Goal: Contribute content: Contribute content

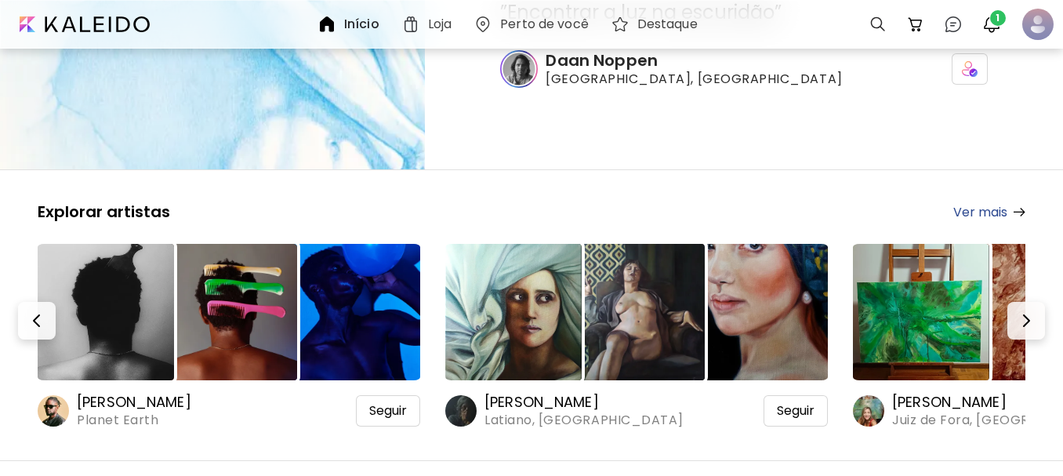
scroll to position [235, 0]
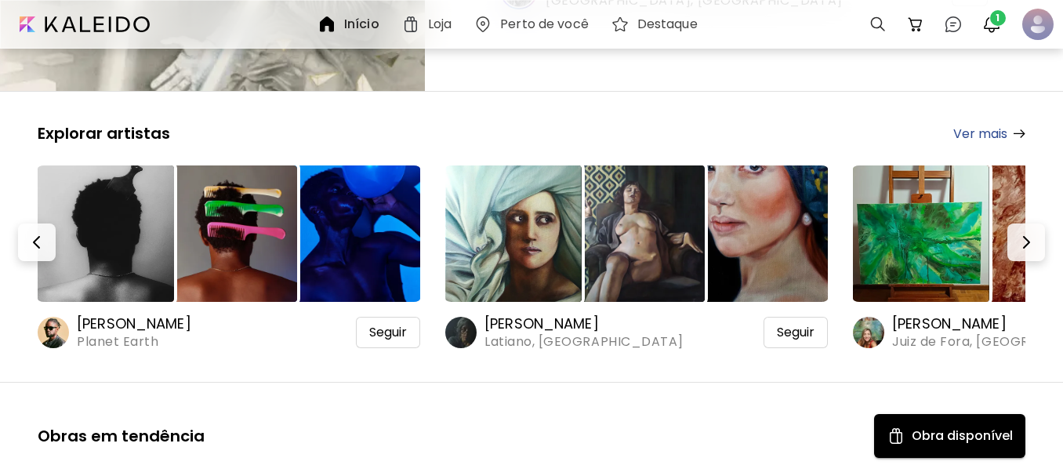
click at [525, 259] on img at bounding box center [513, 233] width 136 height 136
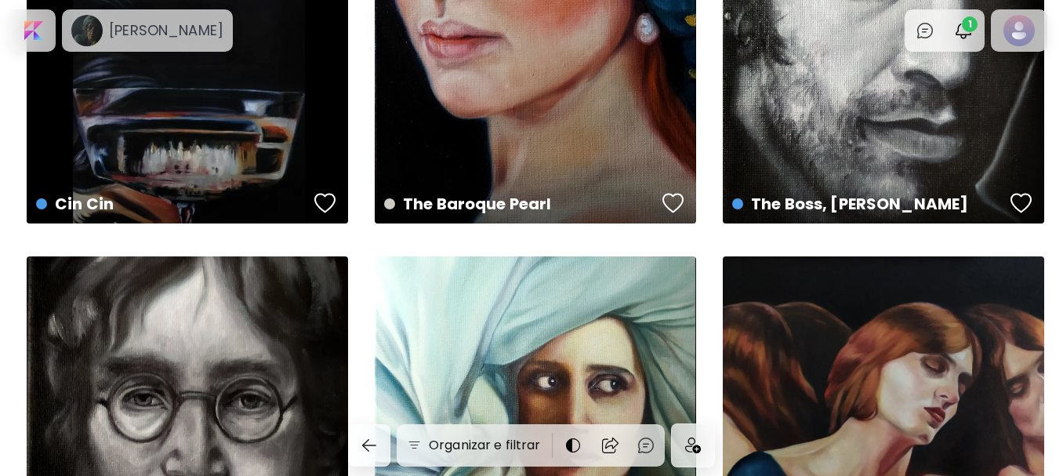
scroll to position [121, 0]
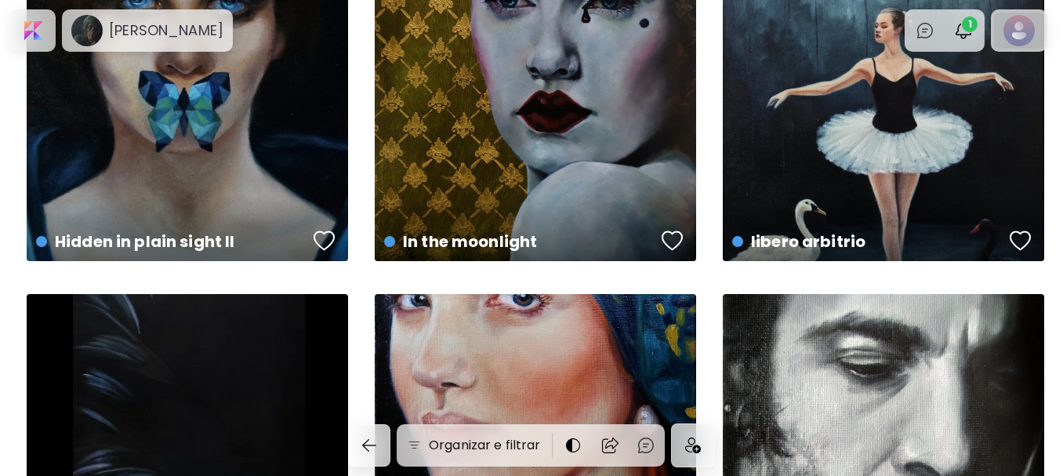
click at [1020, 30] on div at bounding box center [1019, 31] width 50 height 36
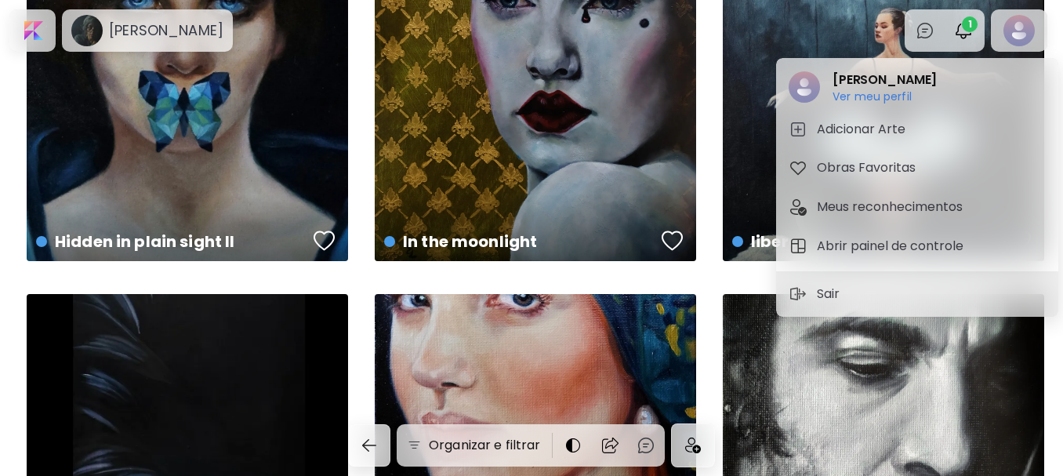
click at [835, 126] on h5 "Adicionar Arte" at bounding box center [863, 129] width 93 height 19
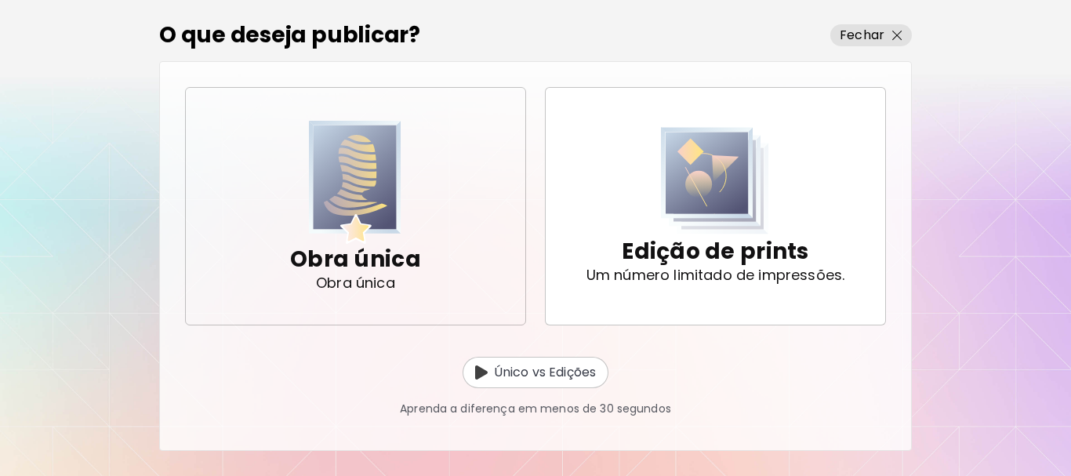
click at [387, 208] on img "button" at bounding box center [355, 182] width 92 height 123
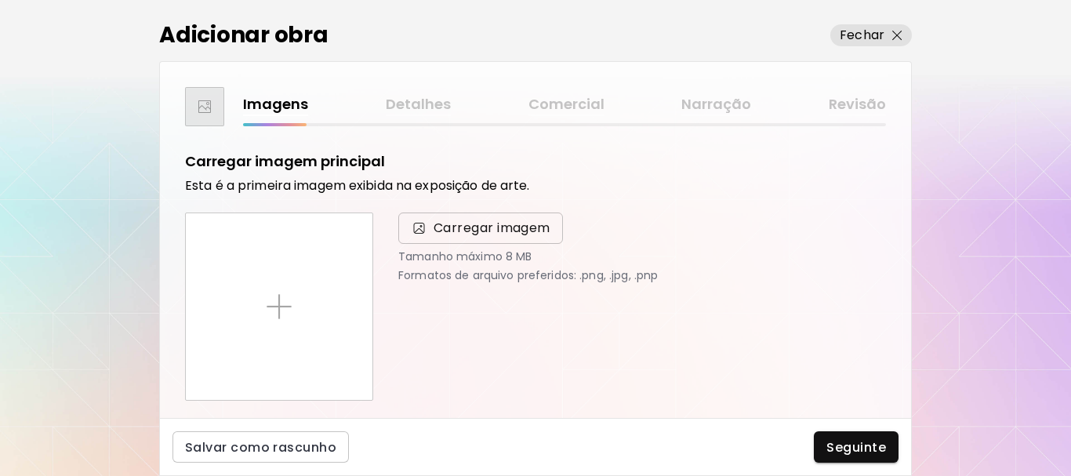
click at [473, 227] on span "Carregar imagem" at bounding box center [491, 228] width 117 height 19
click at [0, 0] on input "Carregar imagem" at bounding box center [0, 0] width 0 height 0
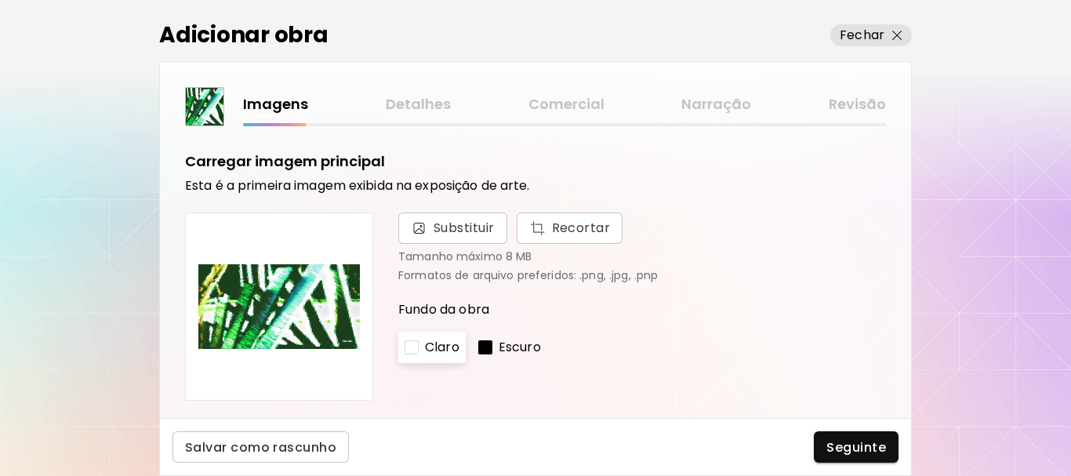
click at [513, 341] on p "Escuro" at bounding box center [519, 347] width 42 height 19
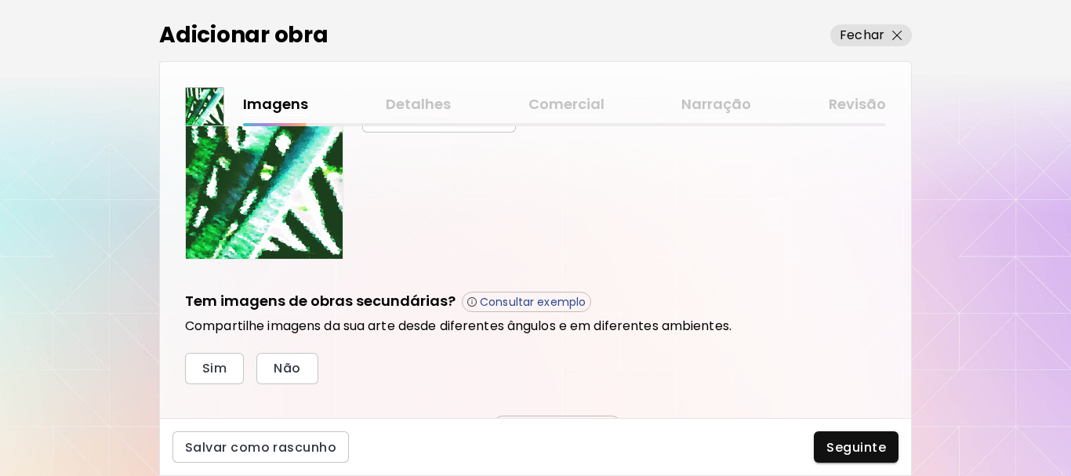
scroll to position [470, 0]
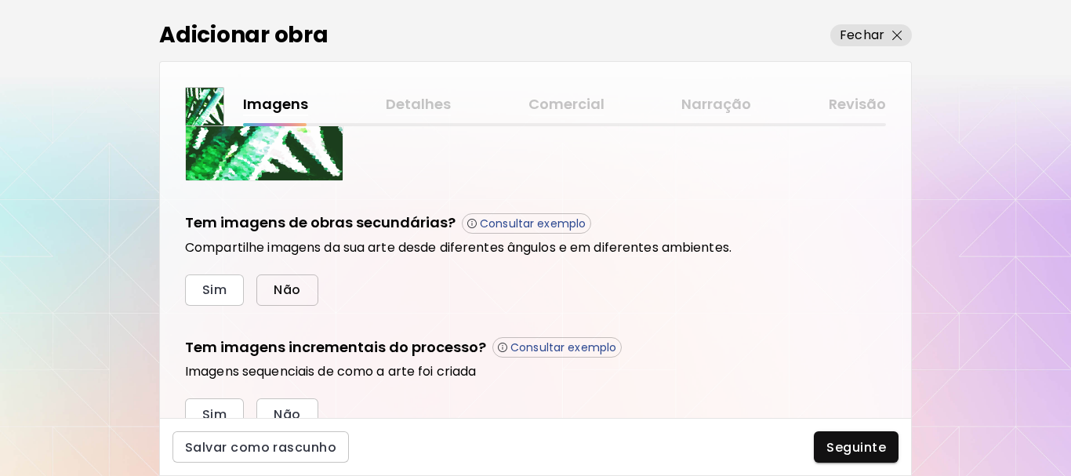
click at [282, 293] on span "Não" at bounding box center [287, 289] width 27 height 16
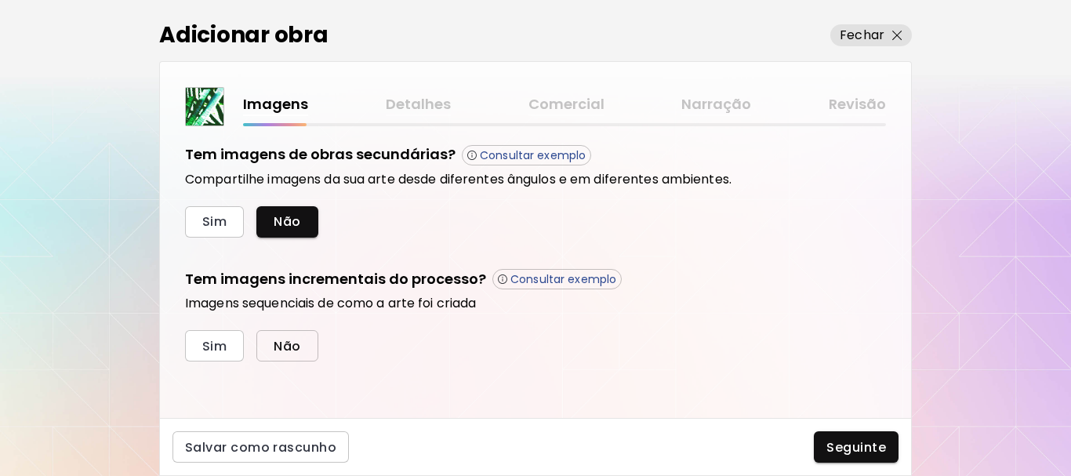
click at [288, 343] on span "Não" at bounding box center [287, 346] width 27 height 16
click at [843, 442] on span "Seguinte" at bounding box center [856, 447] width 60 height 16
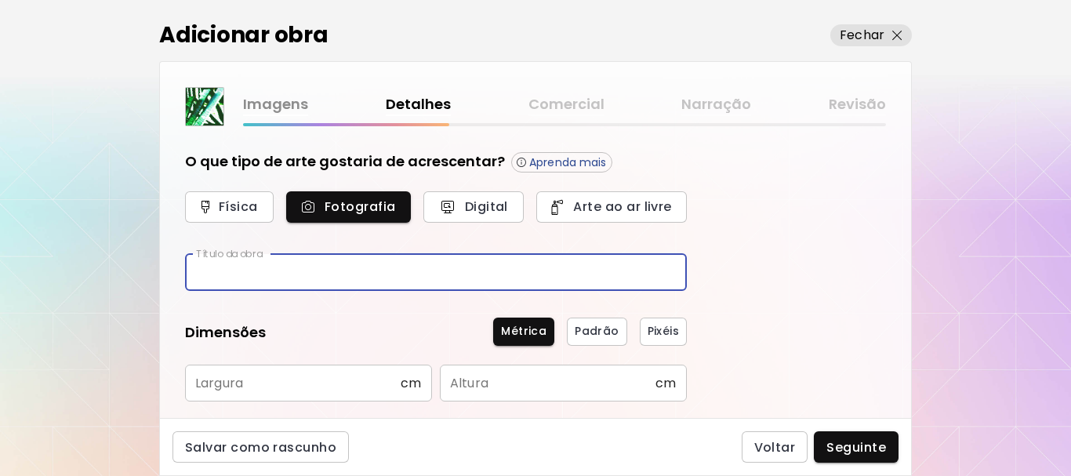
click at [324, 280] on input "text" at bounding box center [436, 272] width 502 height 37
type input "**********"
click at [353, 381] on input "text" at bounding box center [293, 382] width 216 height 37
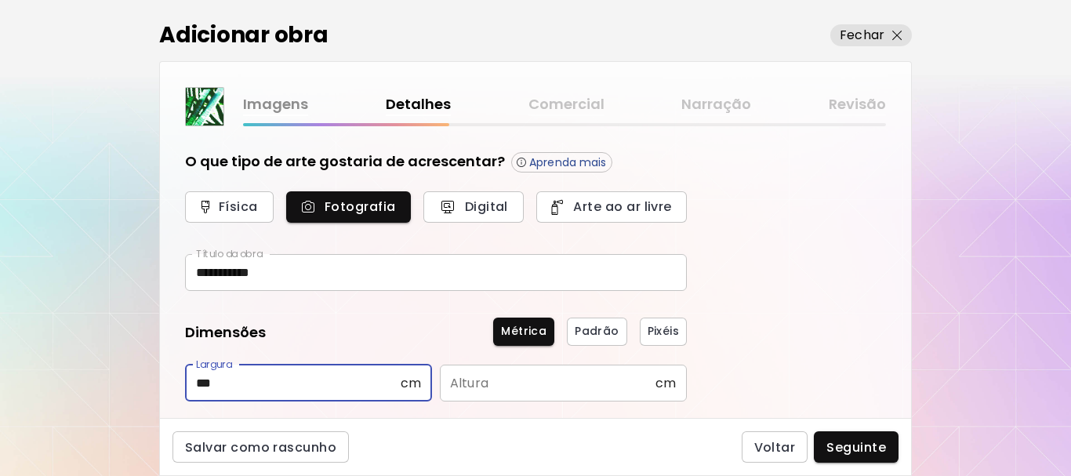
type input "***"
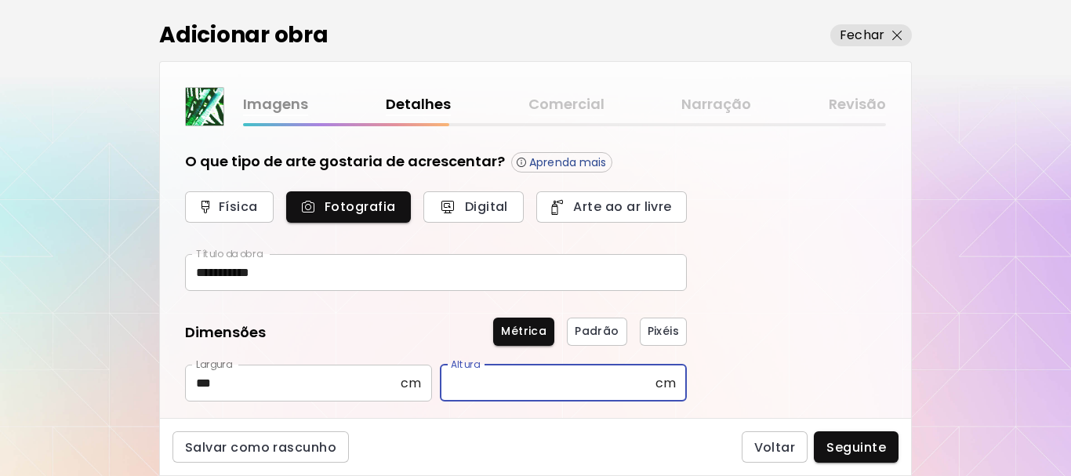
click at [565, 377] on input "text" at bounding box center [548, 382] width 216 height 37
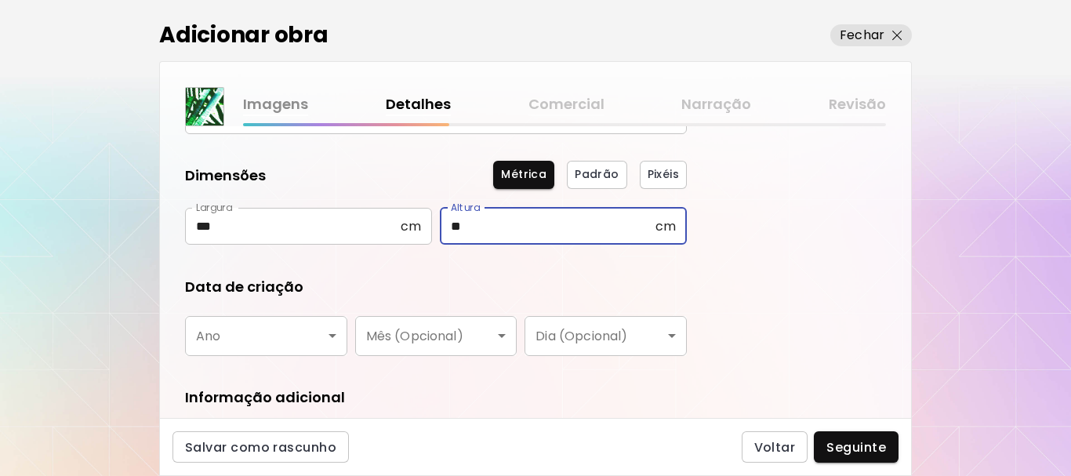
type input "**"
click at [229, 335] on body "**********" at bounding box center [535, 238] width 1071 height 476
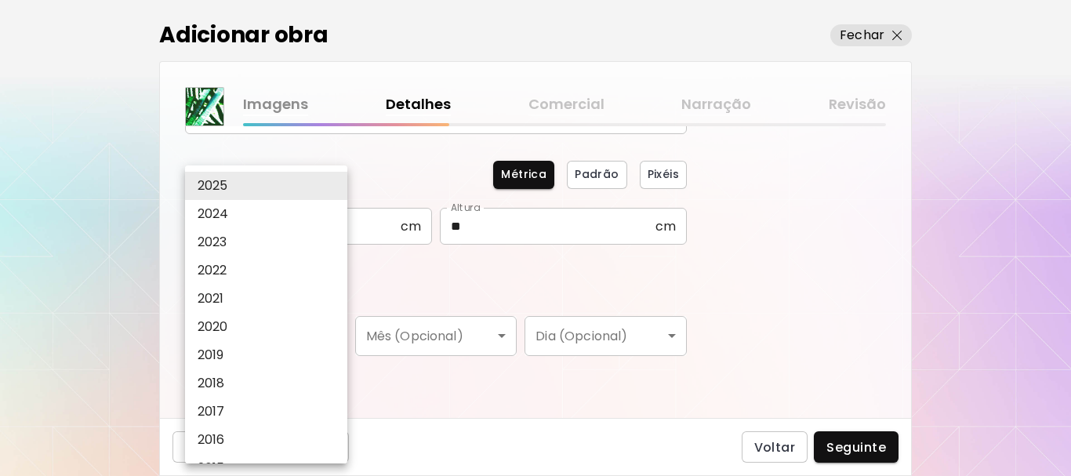
click at [208, 189] on p "2025" at bounding box center [213, 185] width 31 height 19
type input "****"
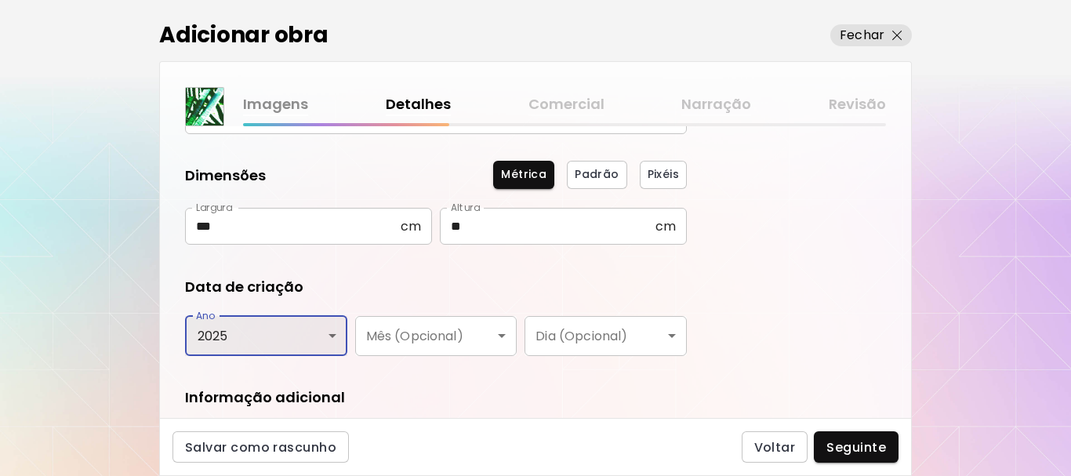
scroll to position [235, 0]
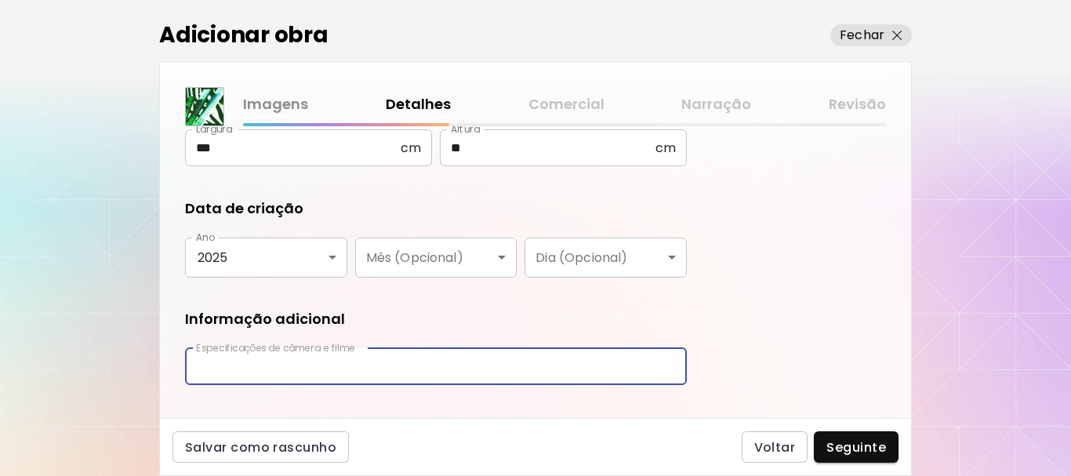
click at [439, 369] on input "text" at bounding box center [436, 366] width 502 height 37
type input "**********"
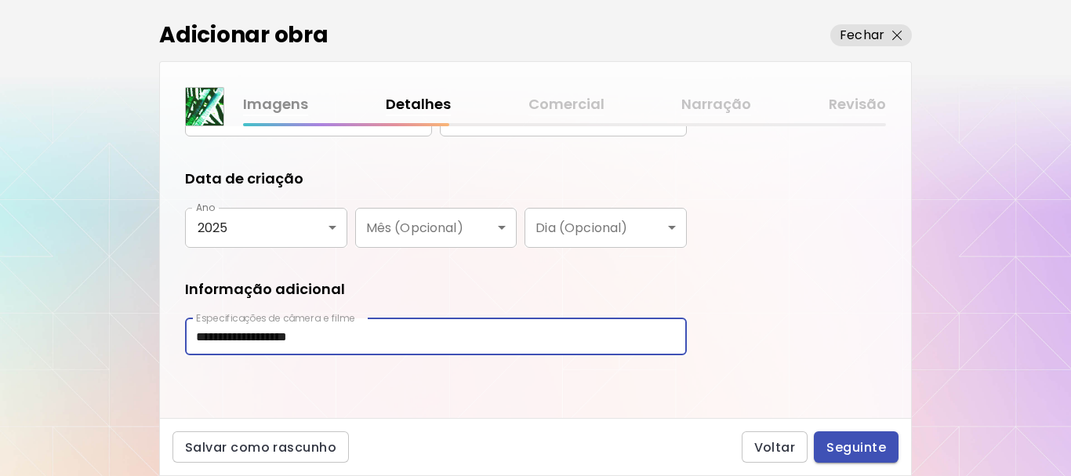
click at [866, 445] on span "Seguinte" at bounding box center [856, 447] width 60 height 16
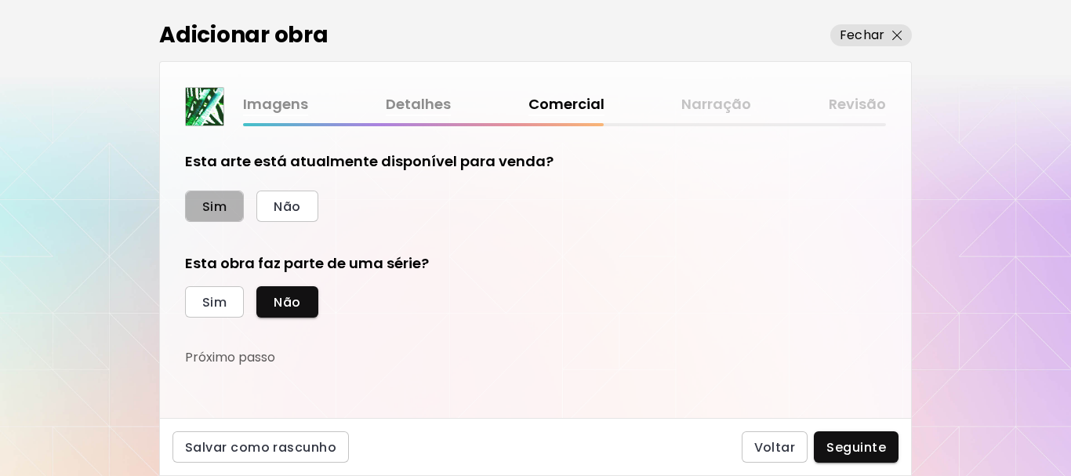
click at [219, 205] on span "Sim" at bounding box center [214, 206] width 24 height 16
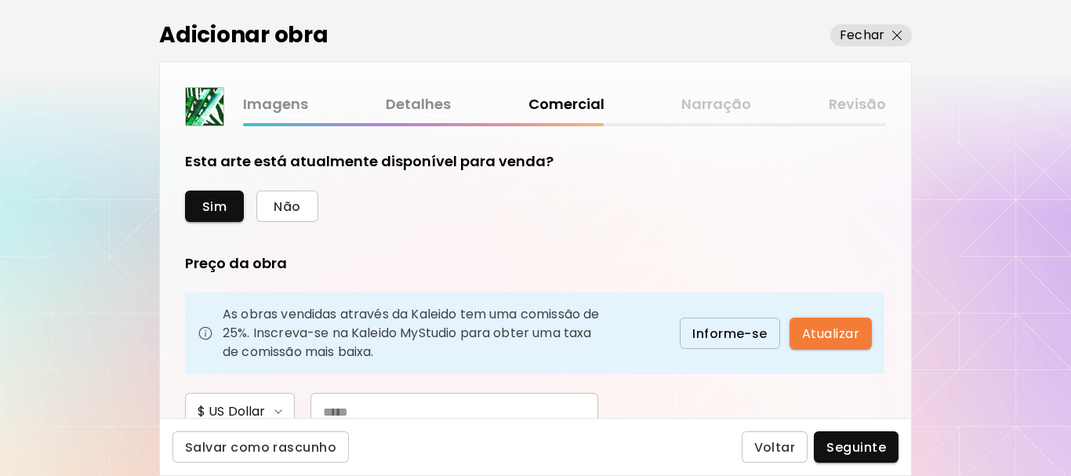
scroll to position [157, 0]
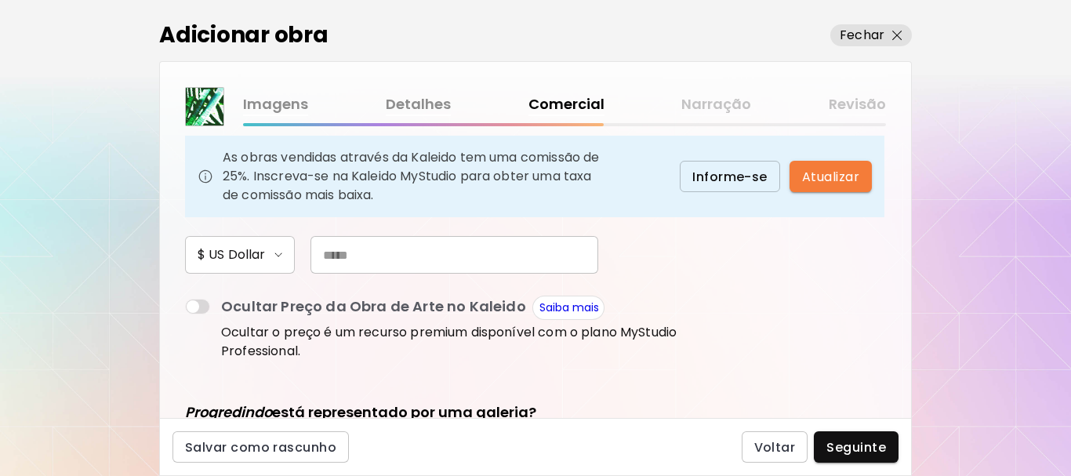
click at [480, 264] on input "text" at bounding box center [454, 255] width 288 height 38
type input "***"
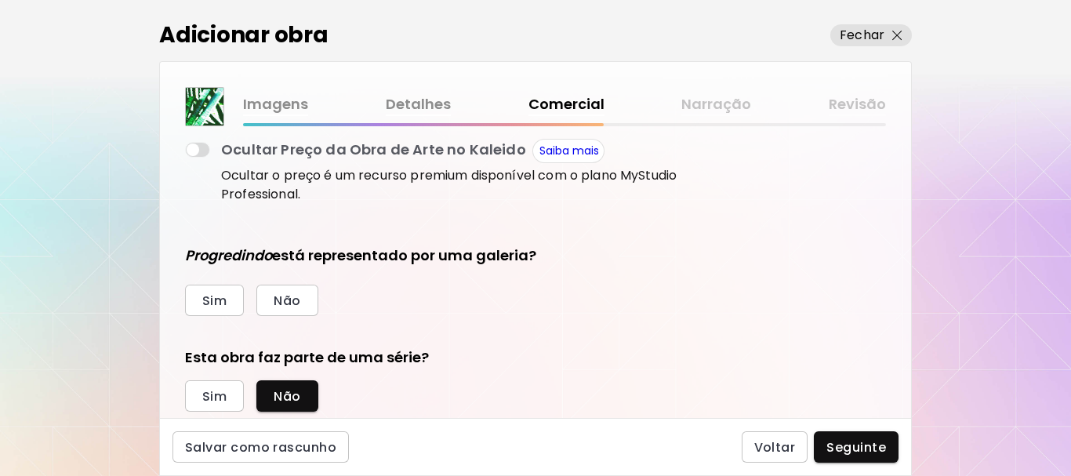
scroll to position [356, 0]
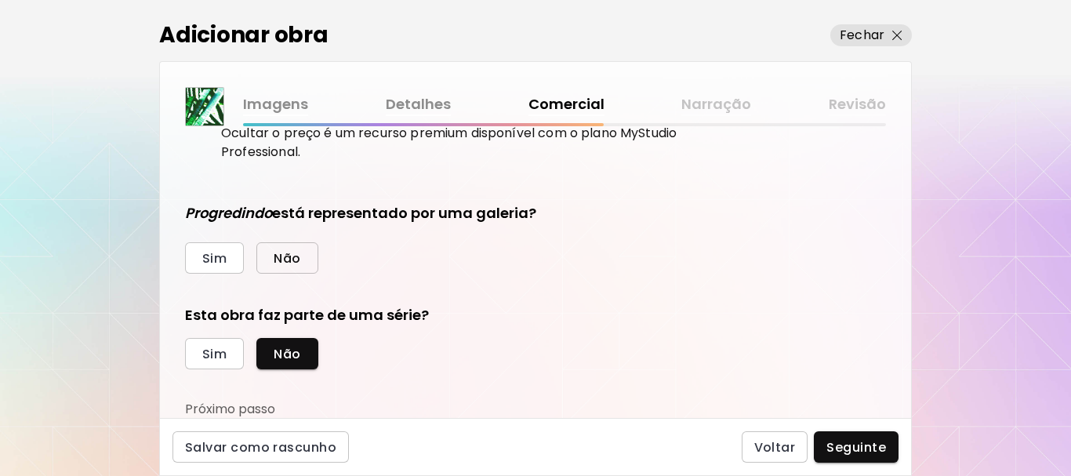
click at [283, 263] on span "Não" at bounding box center [287, 258] width 27 height 16
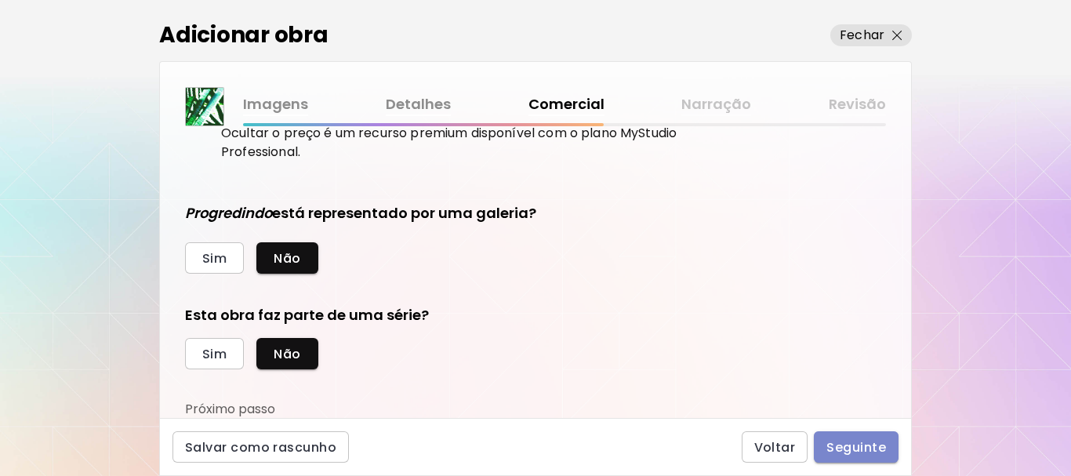
click at [851, 450] on span "Seguinte" at bounding box center [856, 447] width 60 height 16
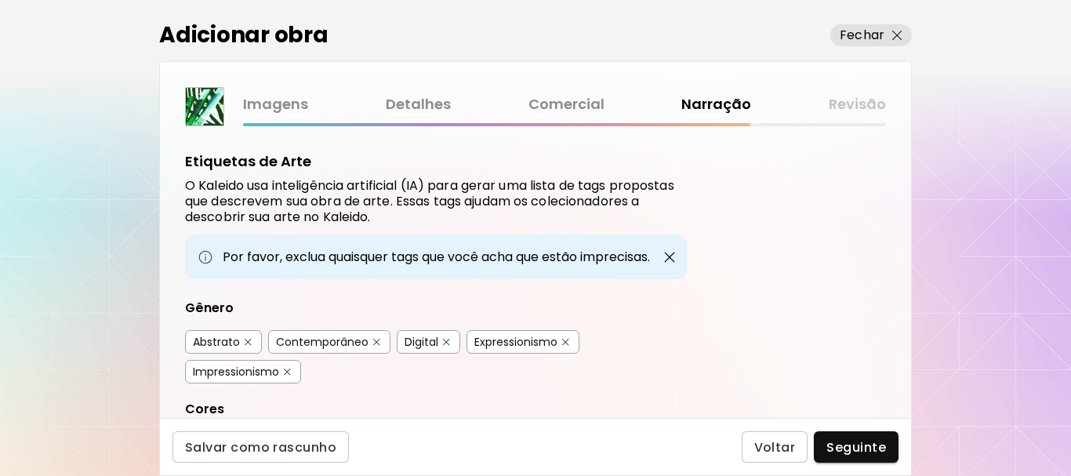
scroll to position [157, 0]
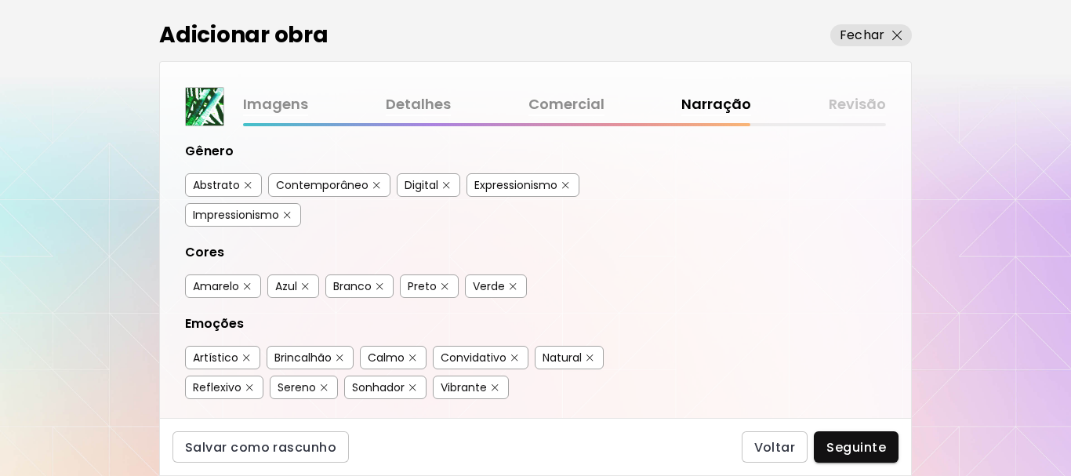
click at [376, 183] on img "button" at bounding box center [376, 185] width 7 height 7
click at [564, 183] on img "button" at bounding box center [565, 185] width 7 height 7
click at [290, 219] on button "button" at bounding box center [287, 215] width 12 height 12
click at [339, 357] on img "button" at bounding box center [339, 357] width 7 height 7
click at [512, 359] on img "button" at bounding box center [514, 357] width 7 height 7
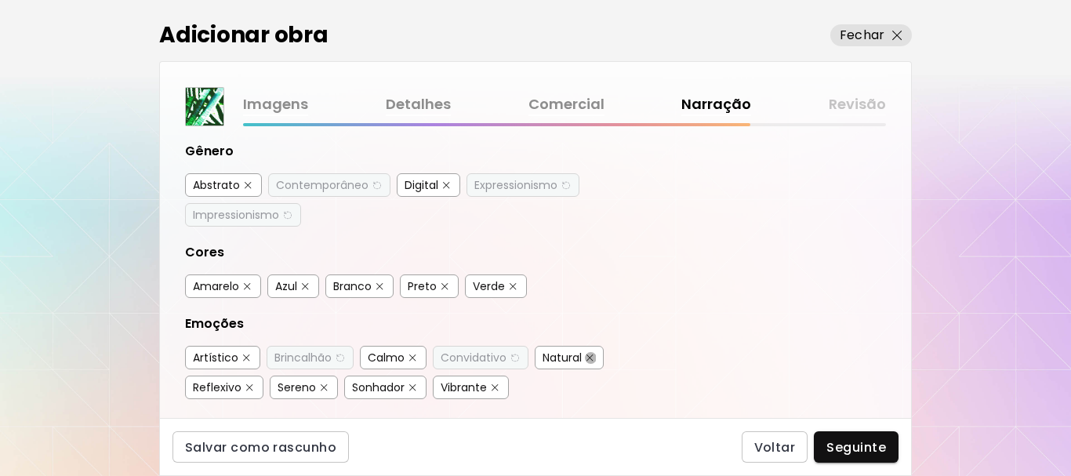
click at [591, 357] on img "button" at bounding box center [589, 357] width 7 height 7
click at [324, 385] on img "button" at bounding box center [324, 387] width 7 height 7
click at [408, 388] on button "button" at bounding box center [413, 388] width 12 height 12
click at [480, 390] on div "Vibrante" at bounding box center [463, 387] width 46 height 16
click at [496, 390] on img "button" at bounding box center [494, 388] width 11 height 12
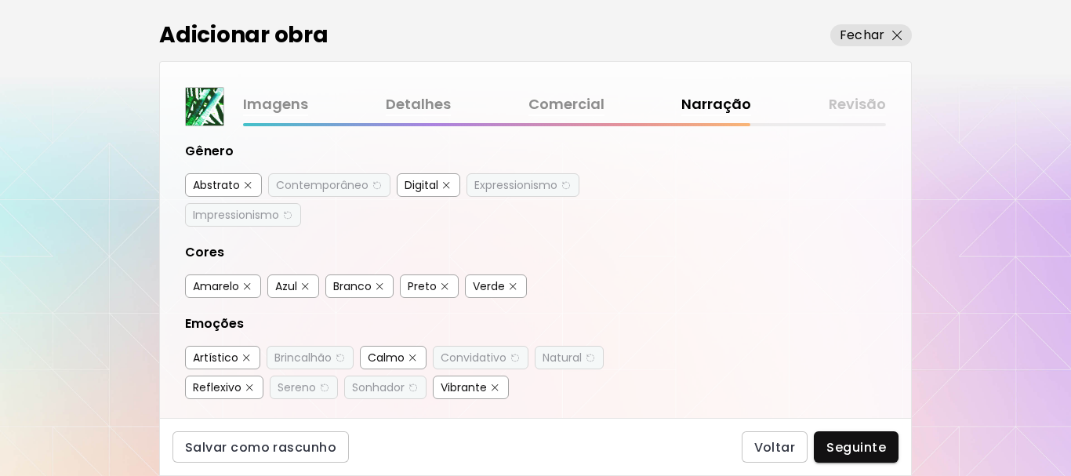
click at [497, 389] on img "button" at bounding box center [494, 387] width 7 height 7
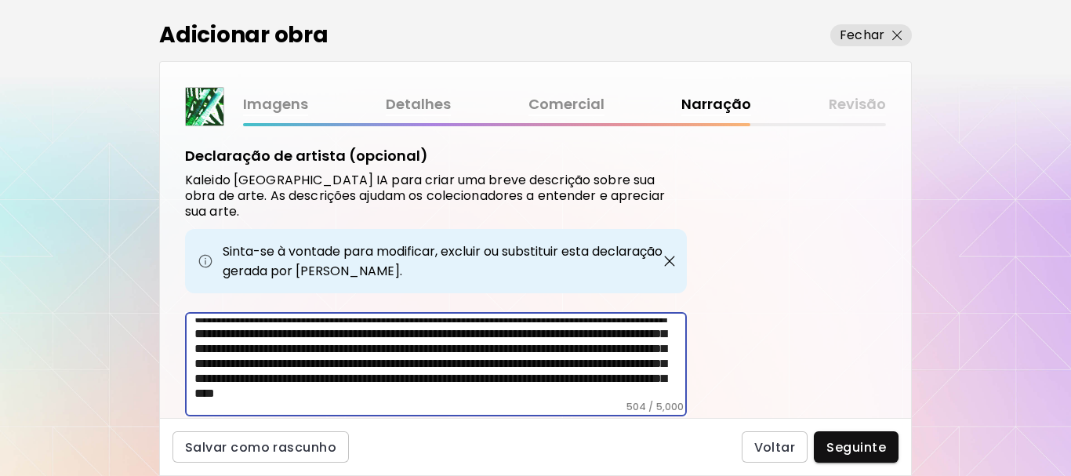
scroll to position [38, 0]
drag, startPoint x: 497, startPoint y: 314, endPoint x: 567, endPoint y: 350, distance: 79.2
click at [567, 350] on textarea "**********" at bounding box center [440, 359] width 492 height 82
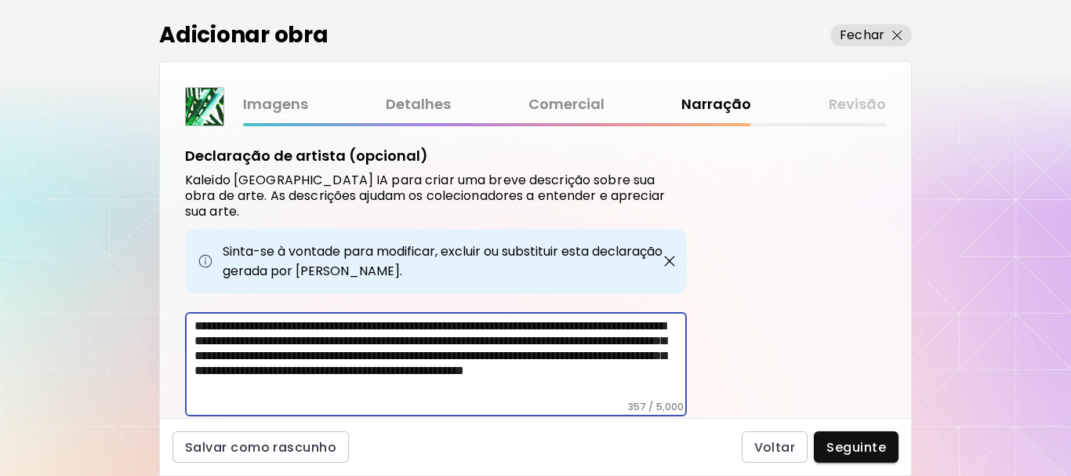
scroll to position [9, 0]
click at [485, 349] on textarea "**********" at bounding box center [440, 359] width 492 height 82
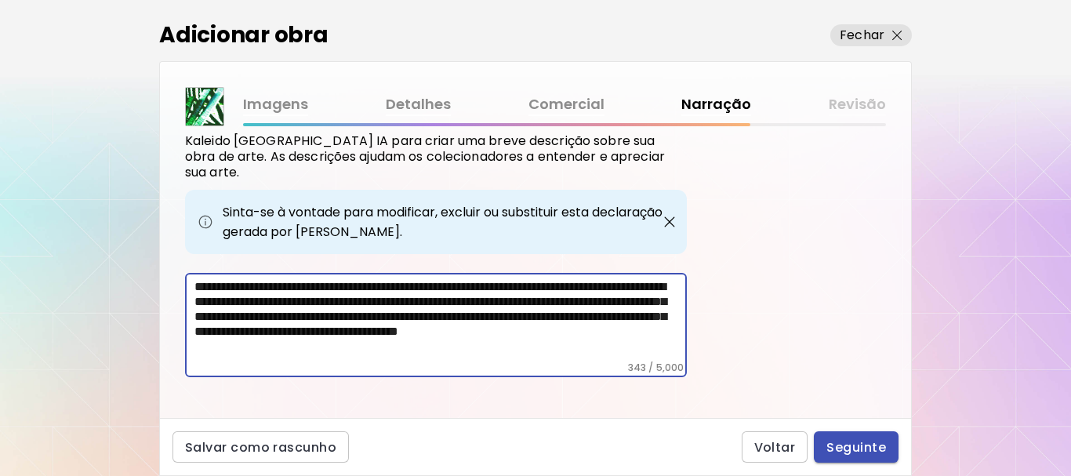
type textarea "**********"
click at [842, 449] on span "Seguinte" at bounding box center [856, 447] width 60 height 16
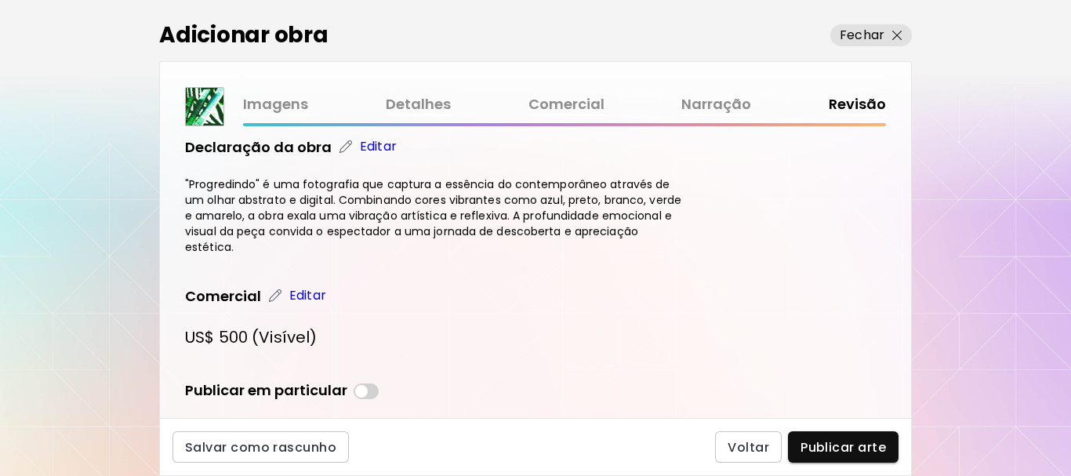
scroll to position [469, 0]
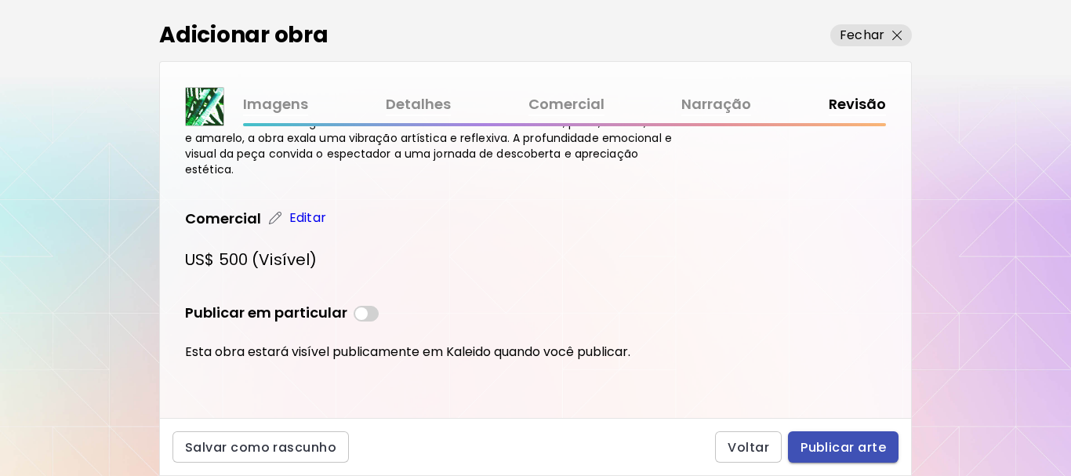
click at [821, 439] on span "Publicar arte" at bounding box center [842, 447] width 85 height 16
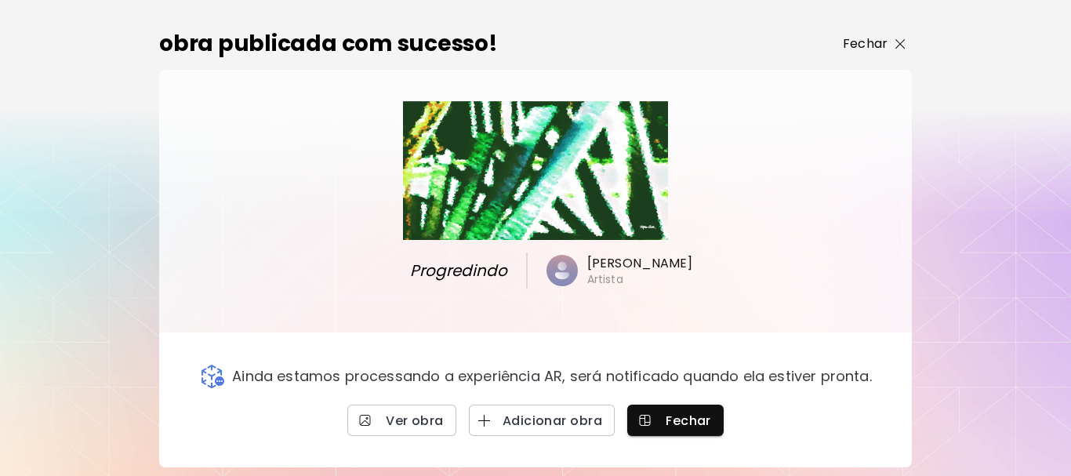
click at [890, 48] on span "Fechar" at bounding box center [874, 43] width 63 height 19
